Goal: Transaction & Acquisition: Purchase product/service

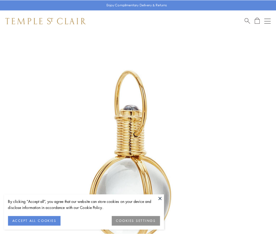
scroll to position [137, 0]
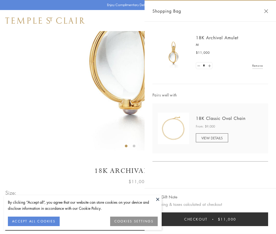
click at [211, 219] on button "Checkout $11,000" at bounding box center [211, 219] width 116 height 14
